Goal: Task Accomplishment & Management: Use online tool/utility

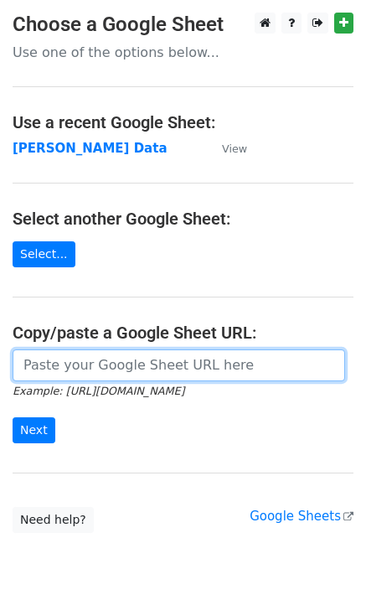
click at [53, 380] on input "url" at bounding box center [179, 366] width 333 height 32
paste input "[URL][DOMAIN_NAME]"
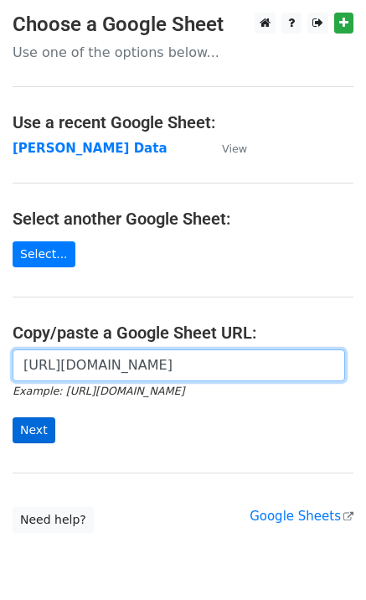
scroll to position [0, 500]
type input "[URL][DOMAIN_NAME]"
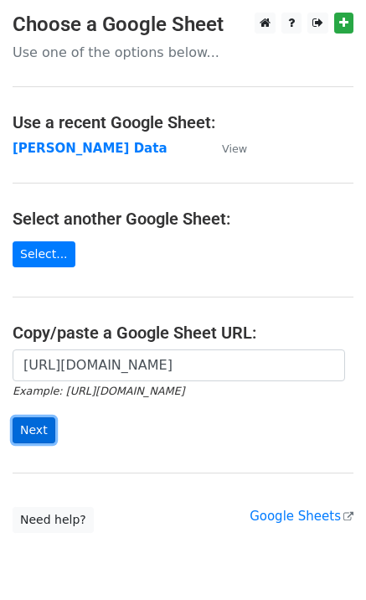
scroll to position [0, 0]
click at [38, 434] on input "Next" at bounding box center [34, 430] width 43 height 26
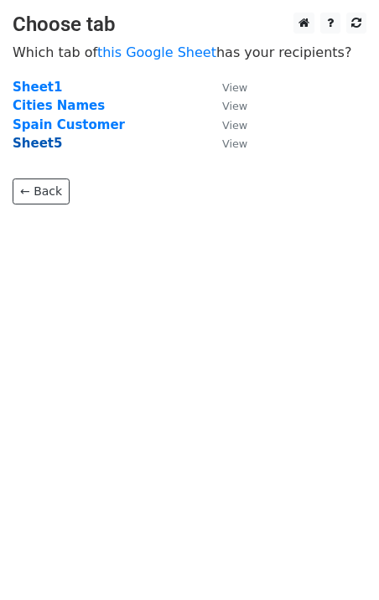
click at [25, 142] on strong "Sheet5" at bounding box center [37, 143] width 49 height 15
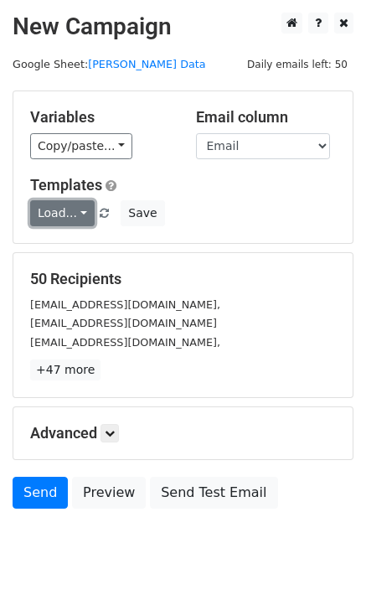
click at [60, 215] on link "Load..." at bounding box center [62, 213] width 65 height 26
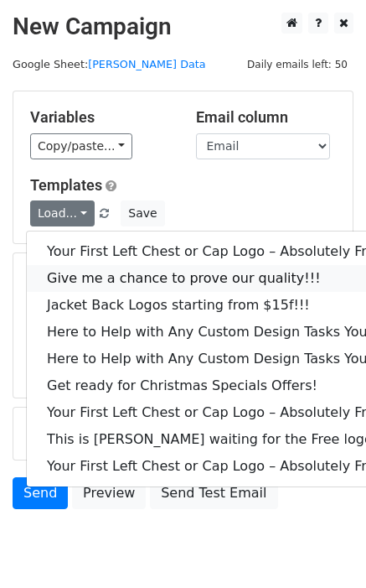
click at [75, 273] on link "Give me a chance to prove our quality!!!" at bounding box center [227, 278] width 400 height 27
